Goal: Find specific page/section: Find specific page/section

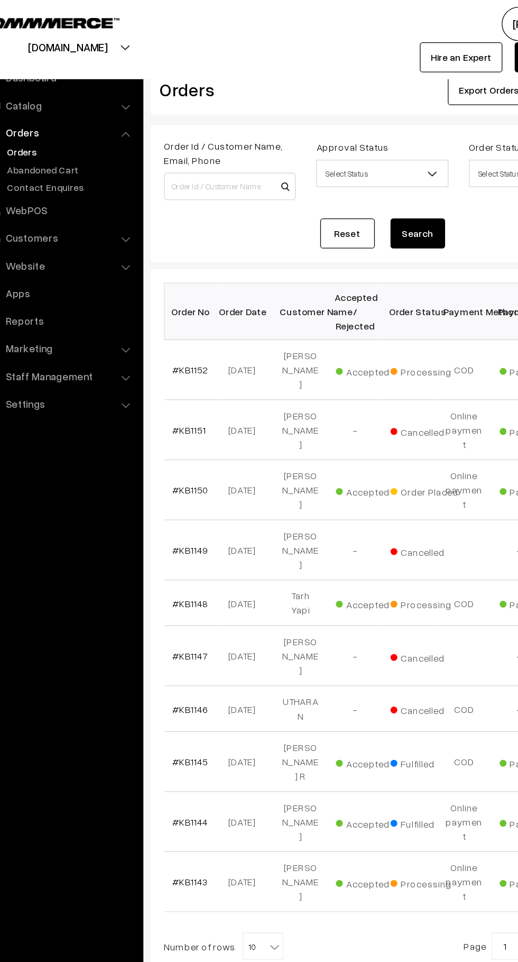
click at [239, 728] on b at bounding box center [244, 733] width 11 height 11
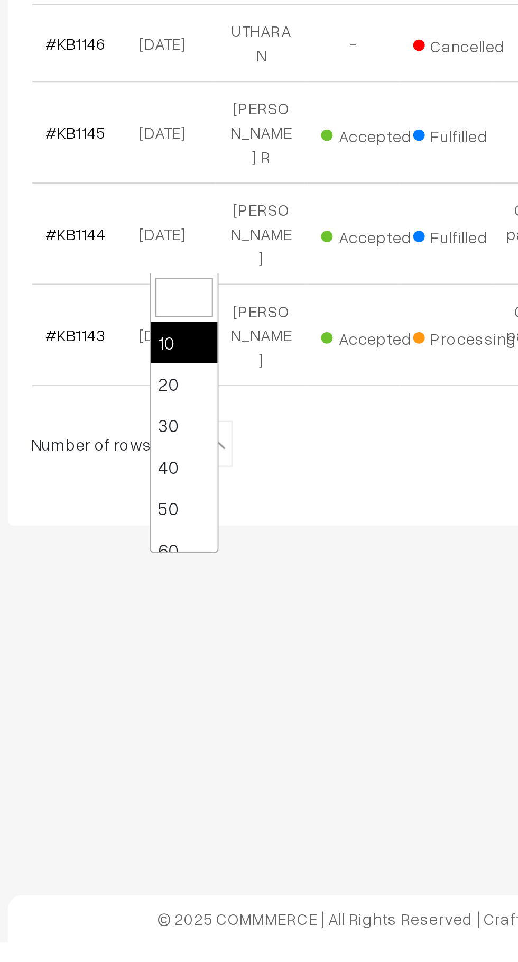
select select "50"
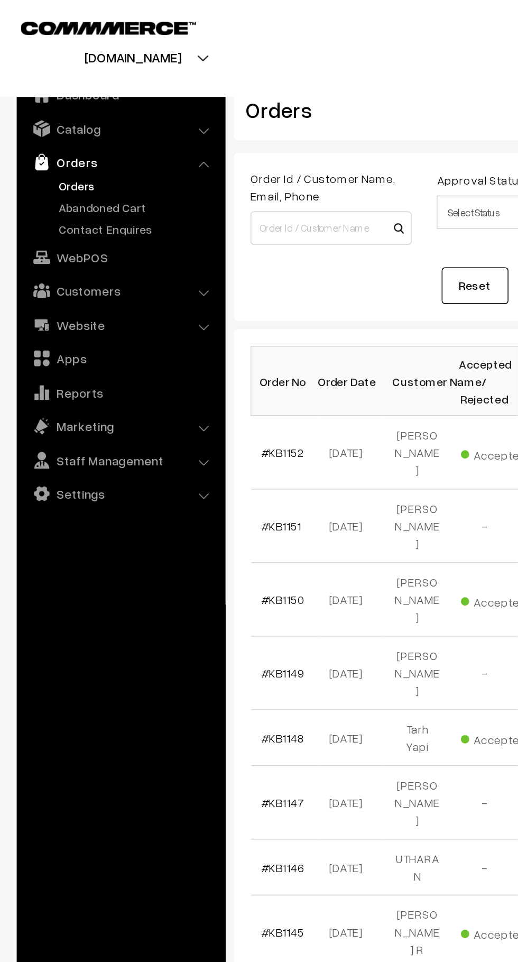
click at [78, 128] on link "Abandoned Cart" at bounding box center [86, 131] width 105 height 11
